Goal: Task Accomplishment & Management: Manage account settings

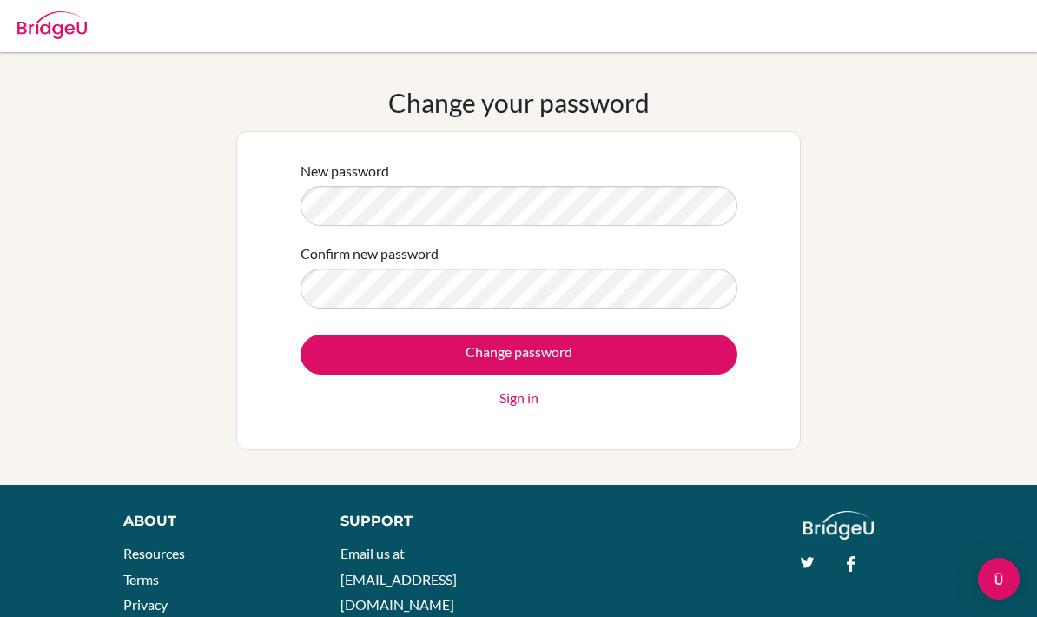
scroll to position [102, 0]
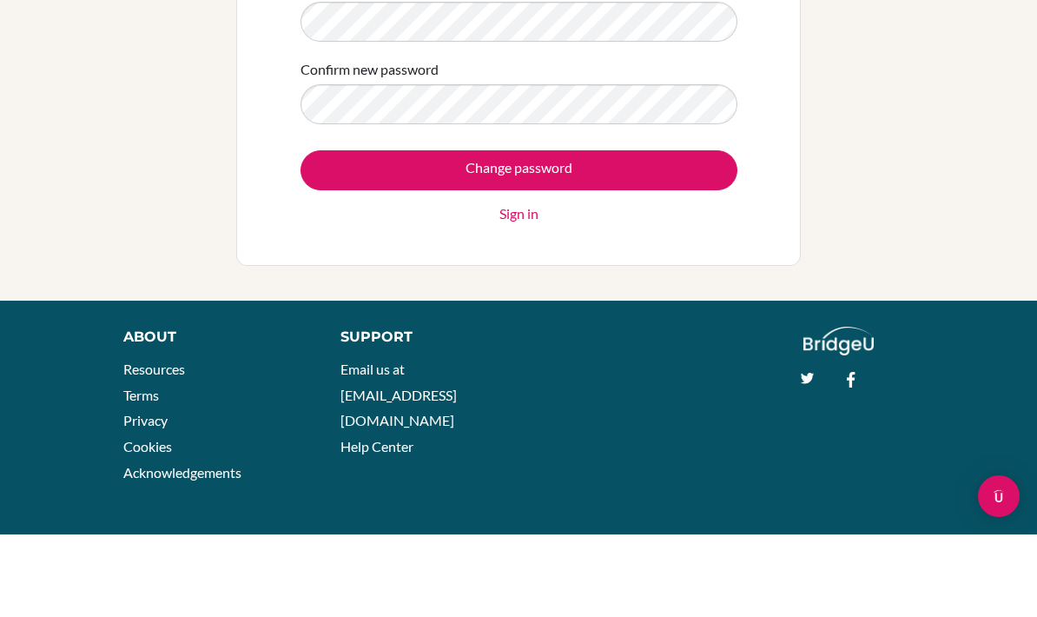
click at [334, 233] on input "Change password" at bounding box center [518, 253] width 437 height 40
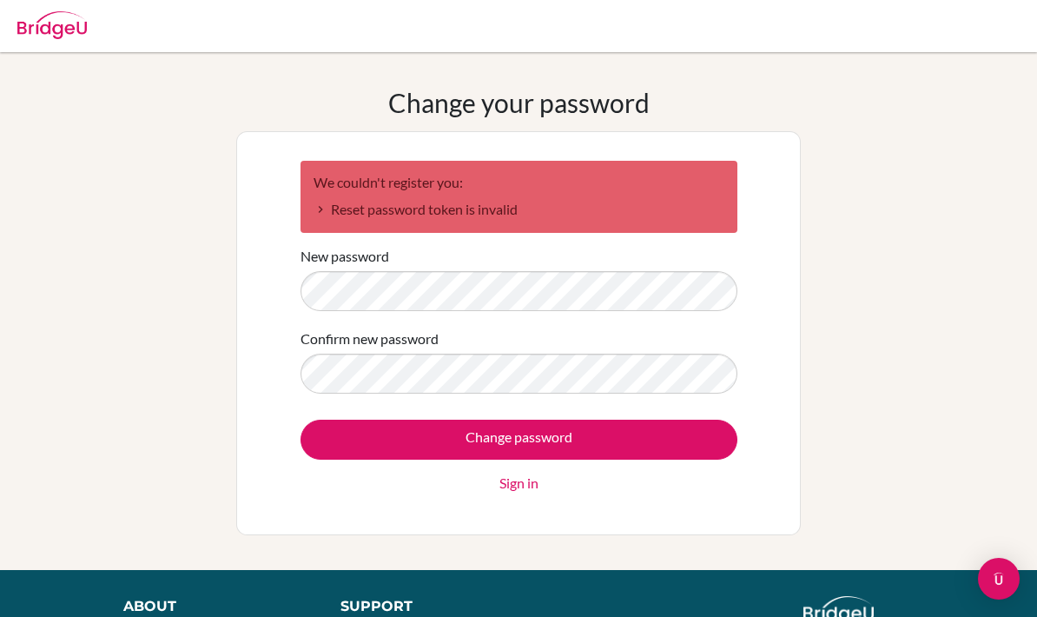
scroll to position [188, 0]
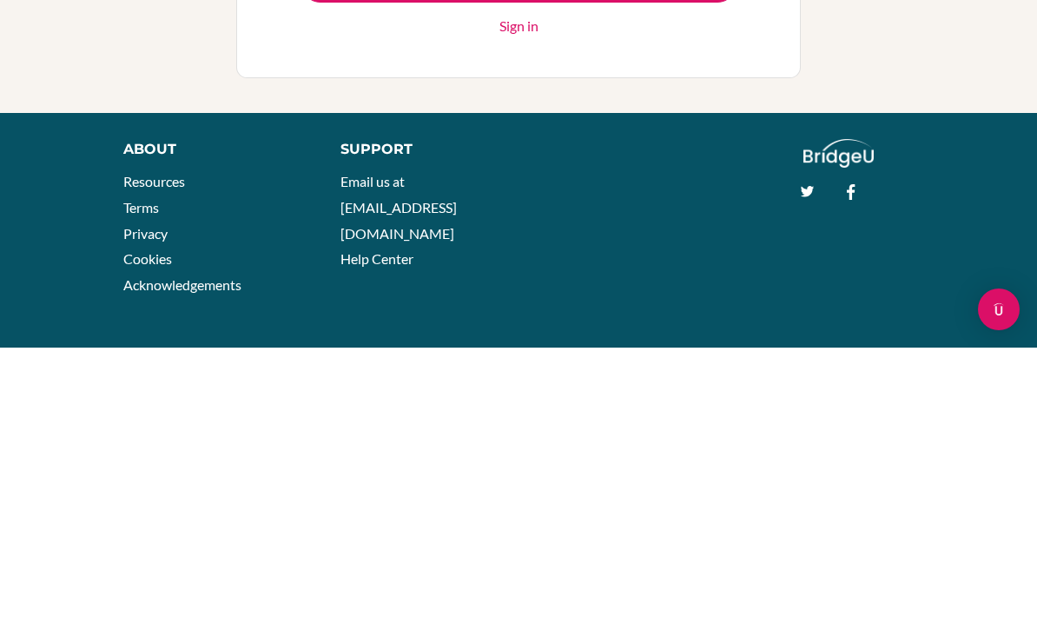
click at [353, 232] on input "Change password" at bounding box center [518, 252] width 437 height 40
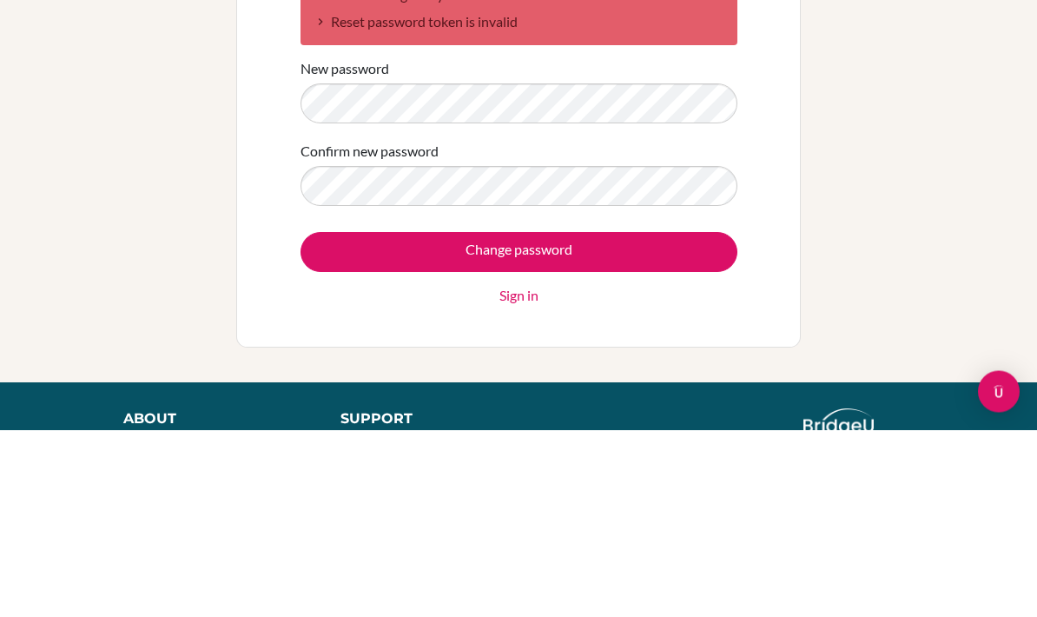
scroll to position [187, 0]
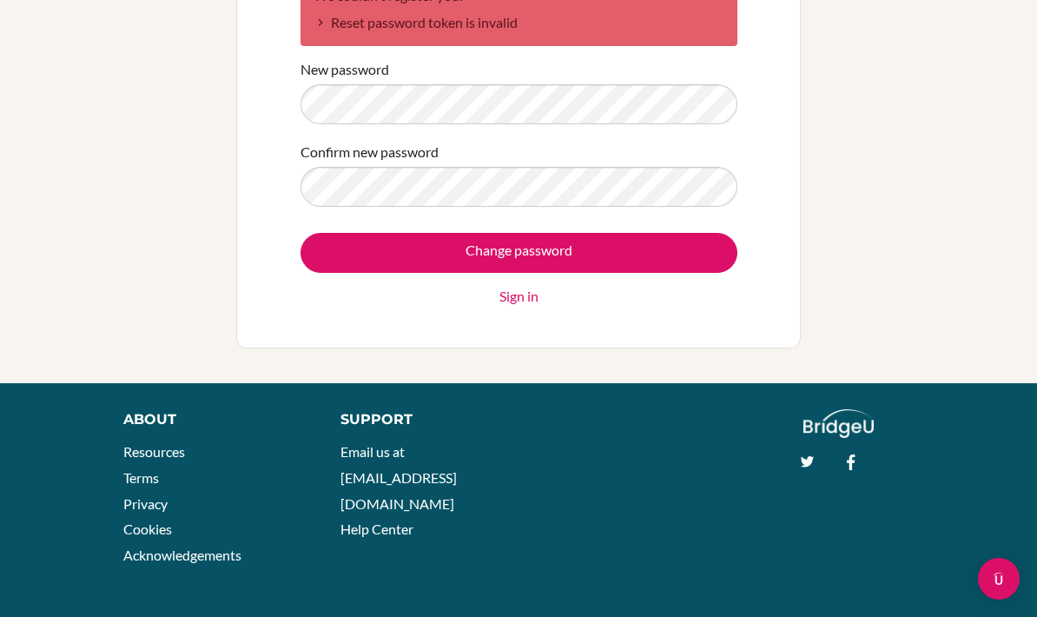
click at [781, 89] on div "We couldn't register you: Reset password token is invalid New password Confirm …" at bounding box center [518, 146] width 564 height 404
click at [775, 119] on div "We couldn't register you: Reset password token is invalid New password Confirm …" at bounding box center [518, 146] width 564 height 404
click at [811, 92] on div "Change your password We couldn't register you: Reset password token is invalid …" at bounding box center [518, 124] width 1037 height 448
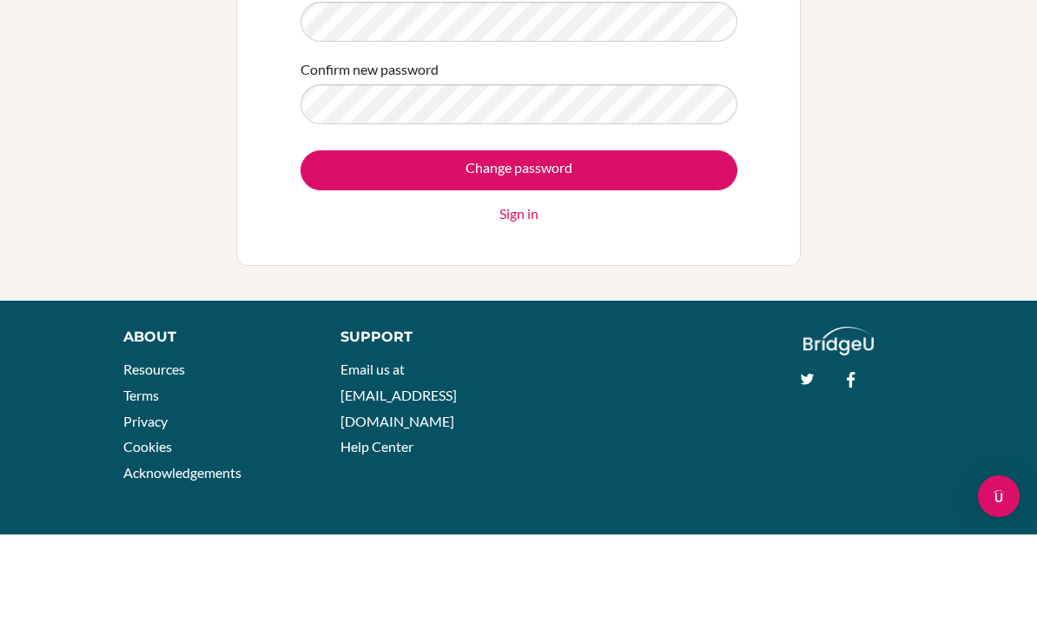
click at [346, 233] on input "Change password" at bounding box center [518, 253] width 437 height 40
